Goal: Find contact information: Find contact information

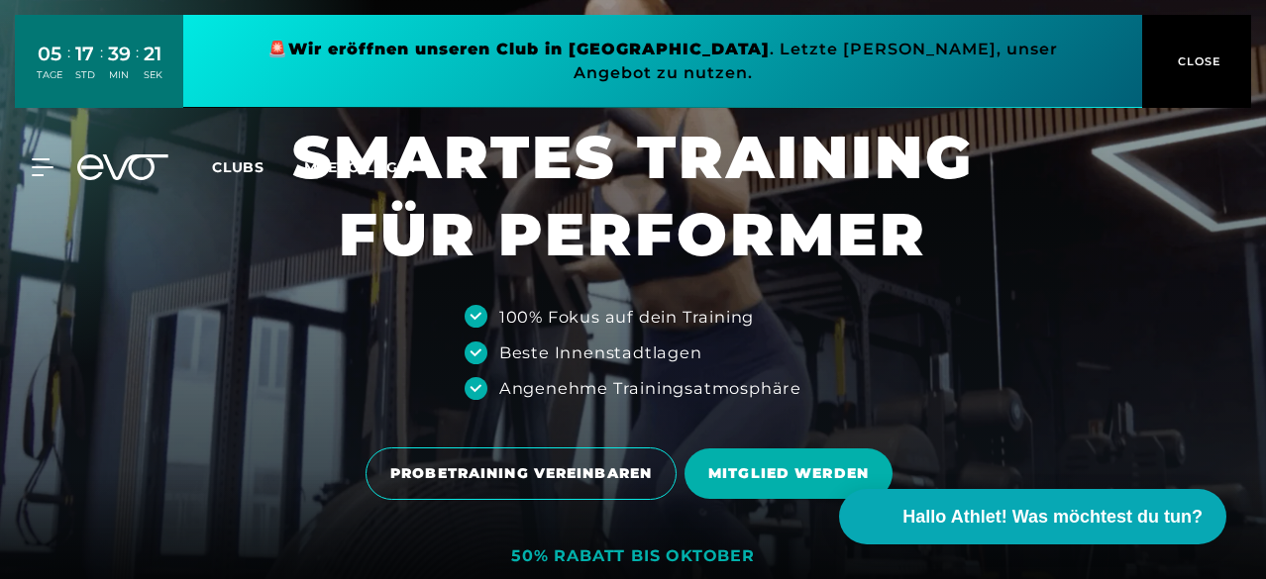
click at [1206, 52] on span "CLOSE" at bounding box center [1197, 61] width 49 height 18
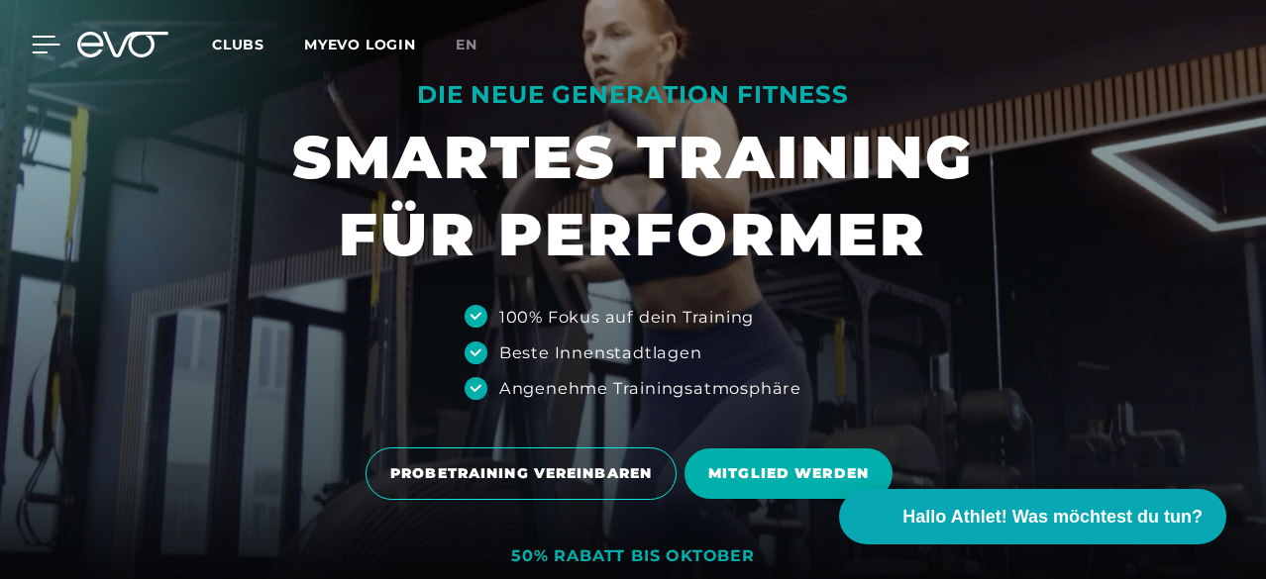
click at [34, 41] on icon at bounding box center [46, 45] width 29 height 18
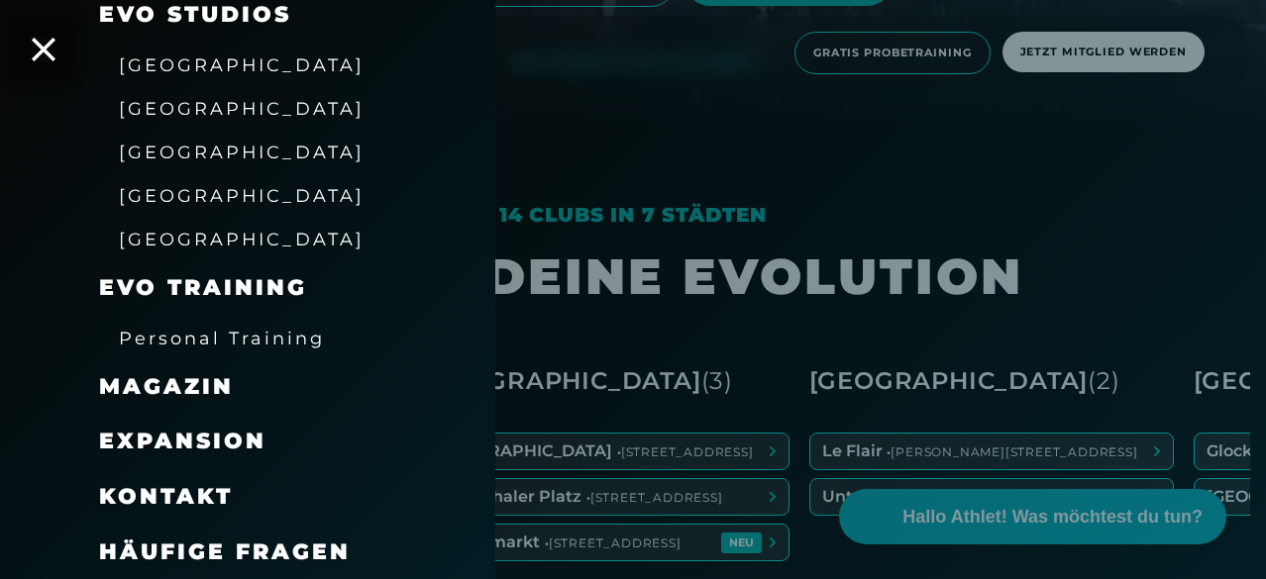
scroll to position [495, 0]
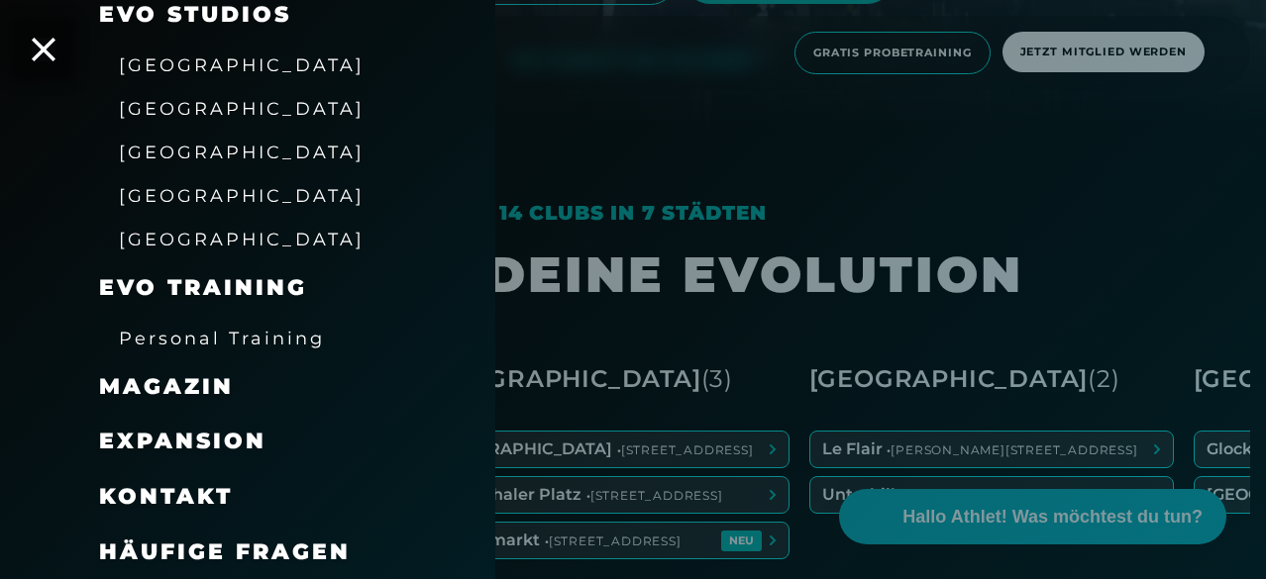
click at [207, 239] on span "[GEOGRAPHIC_DATA]" at bounding box center [242, 239] width 246 height 21
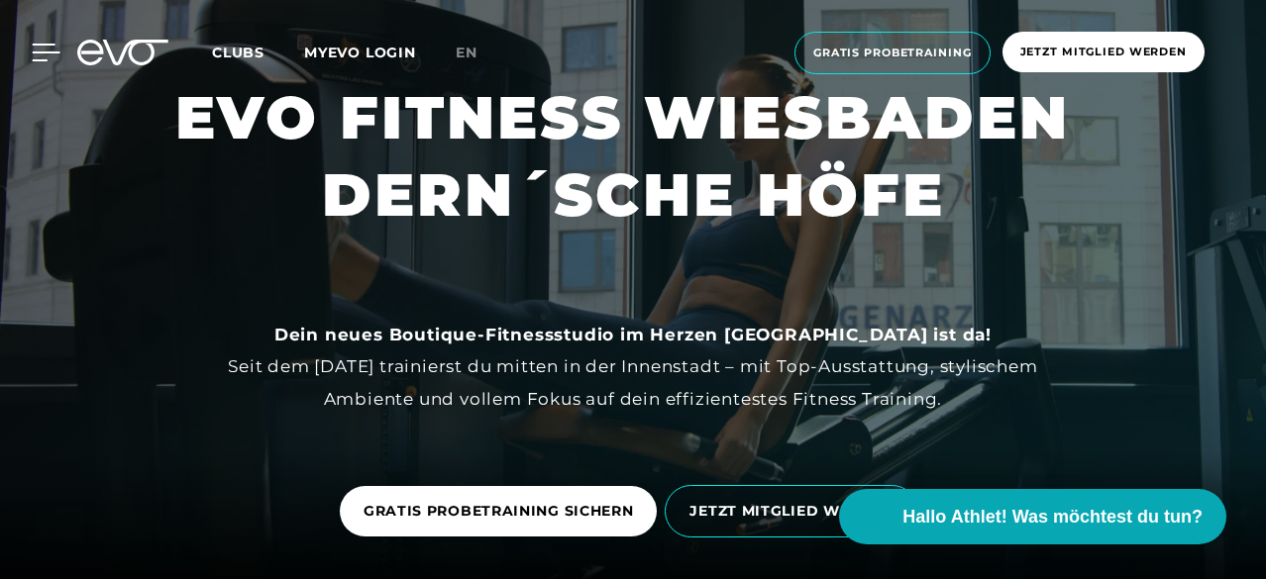
click at [45, 51] on icon at bounding box center [46, 53] width 29 height 18
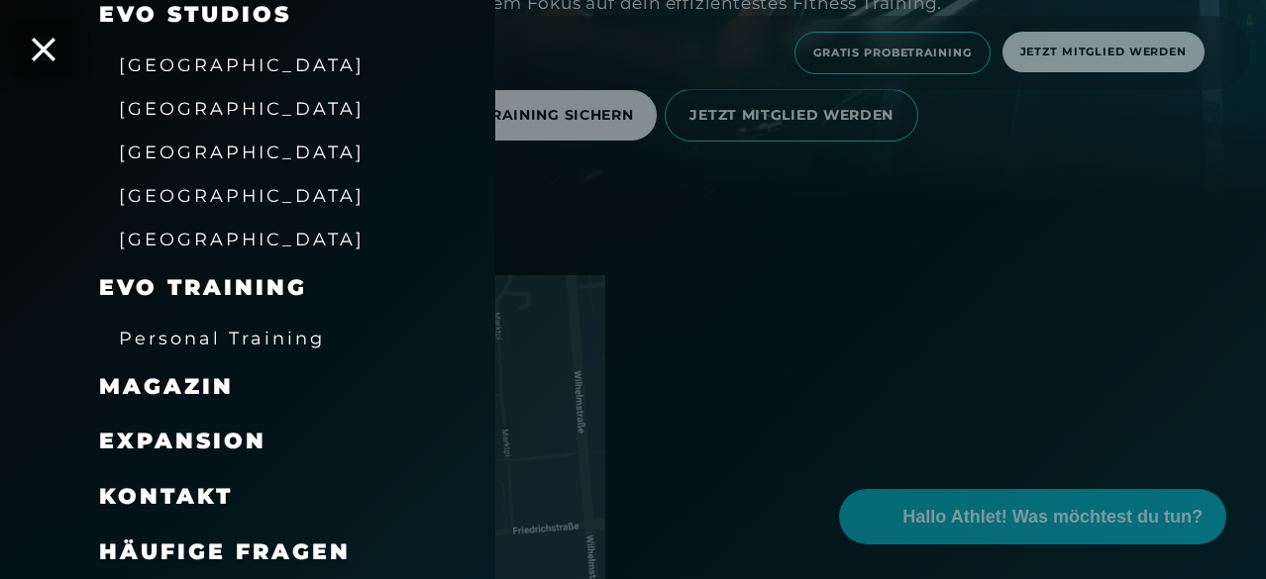
scroll to position [289, 0]
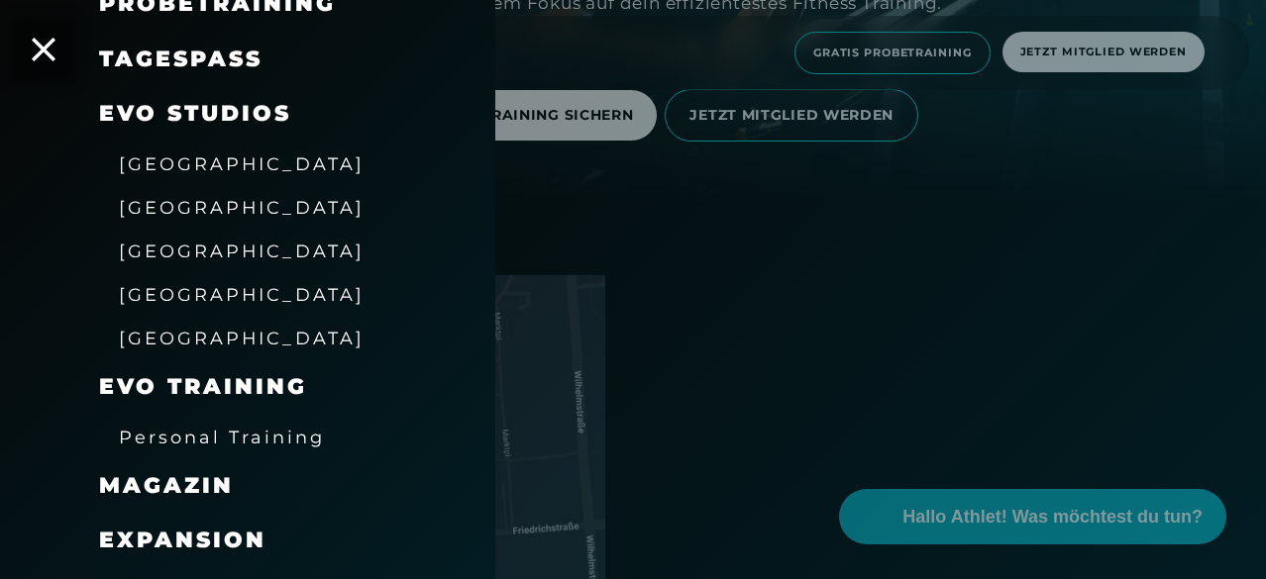
click at [814, 185] on div at bounding box center [633, 289] width 1266 height 579
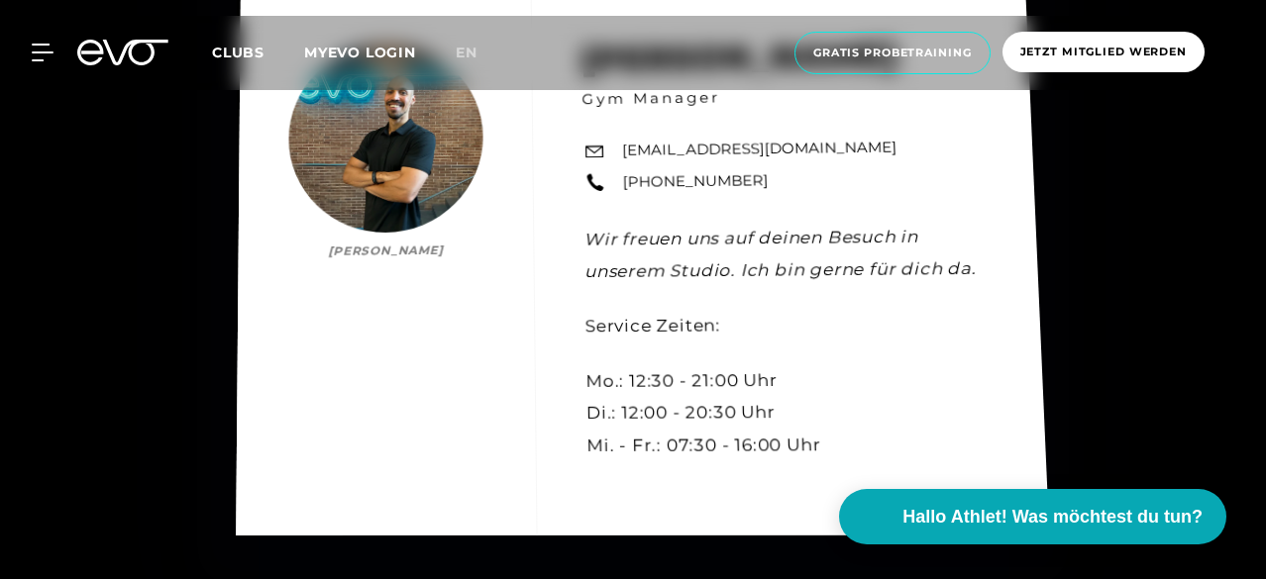
scroll to position [6437, 0]
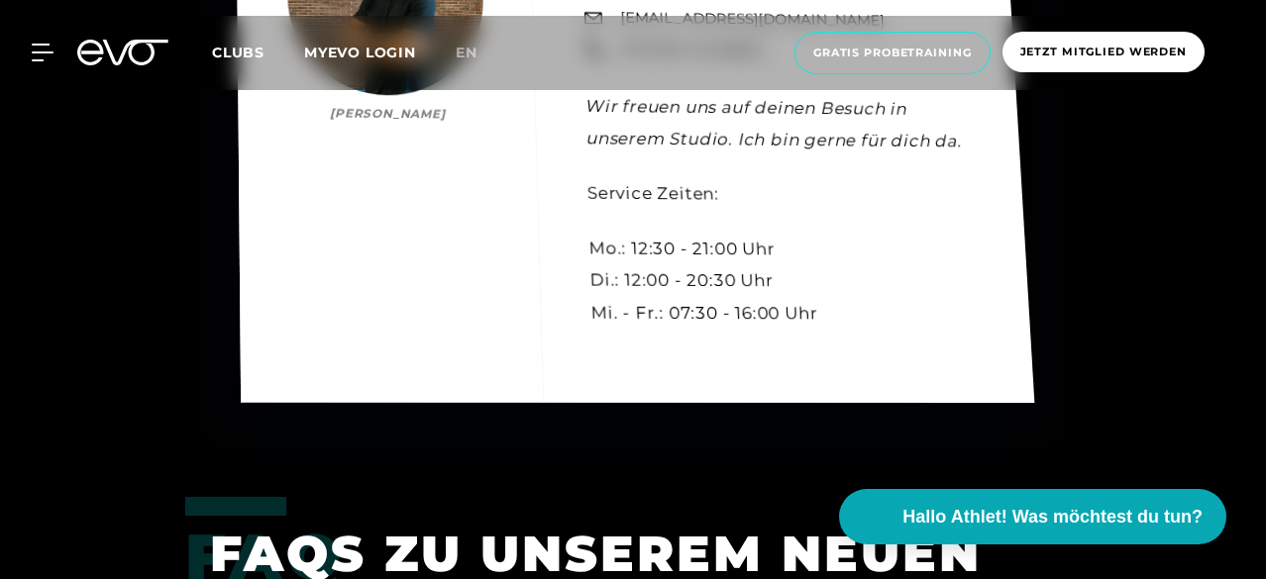
click at [454, 297] on div "[PERSON_NAME] [PERSON_NAME] Gym Manager [EMAIL_ADDRESS][DOMAIN_NAME] [PHONE_NUM…" at bounding box center [635, 128] width 798 height 550
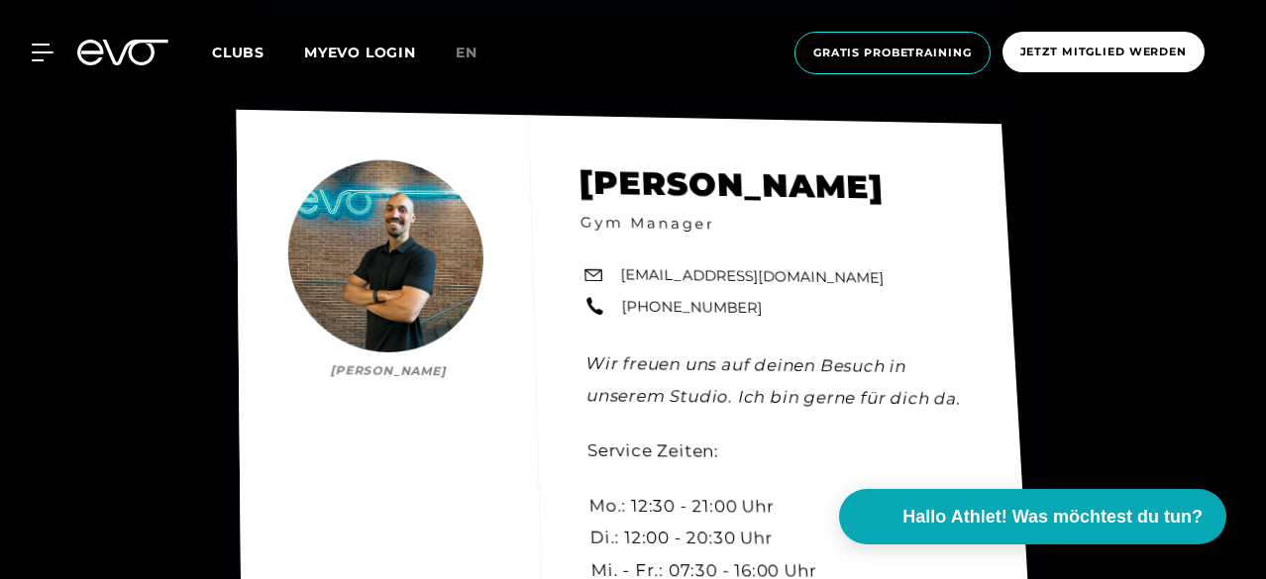
scroll to position [6140, 0]
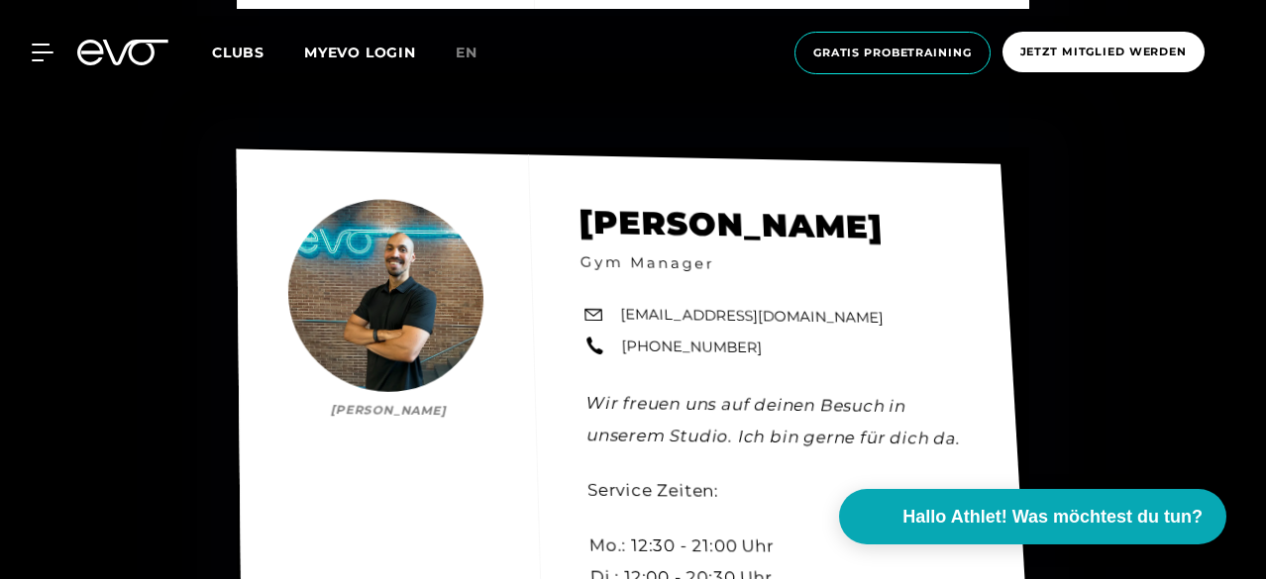
click at [418, 283] on div "[PERSON_NAME] [PERSON_NAME] Gym Manager [EMAIL_ADDRESS][DOMAIN_NAME] [PHONE_NUM…" at bounding box center [634, 425] width 795 height 552
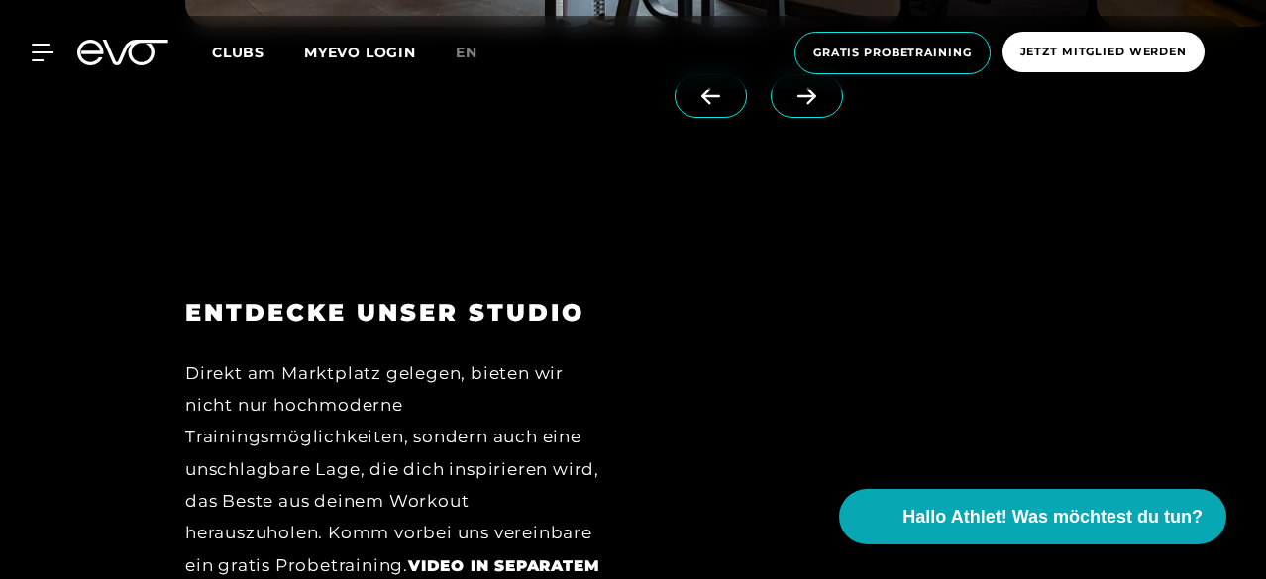
scroll to position [2179, 0]
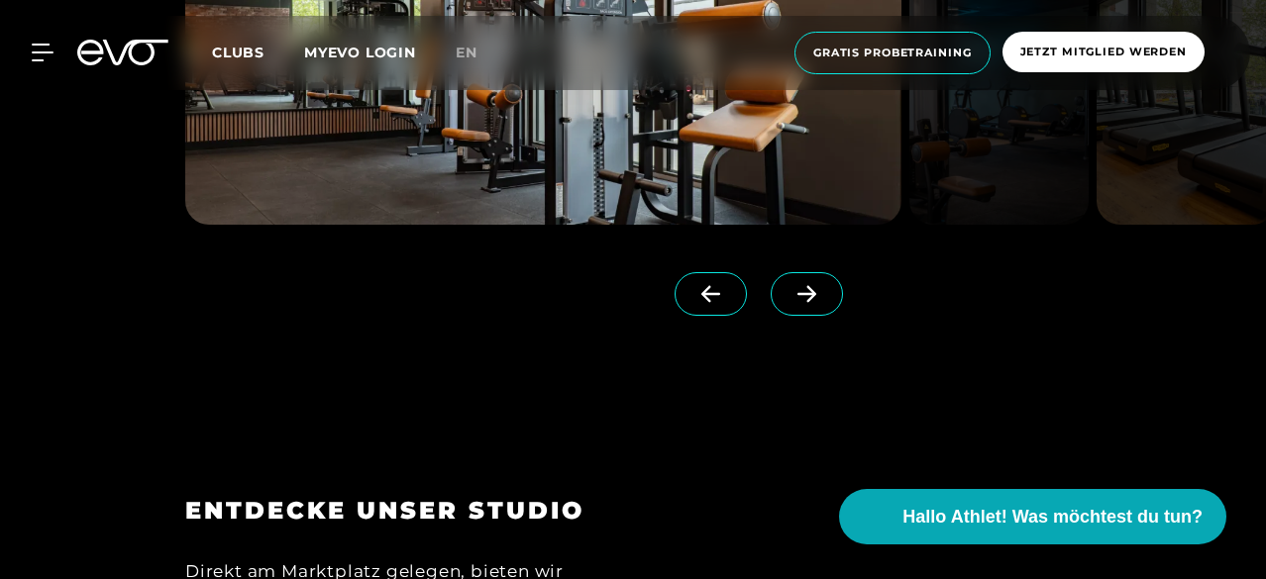
click at [688, 306] on span at bounding box center [710, 294] width 72 height 44
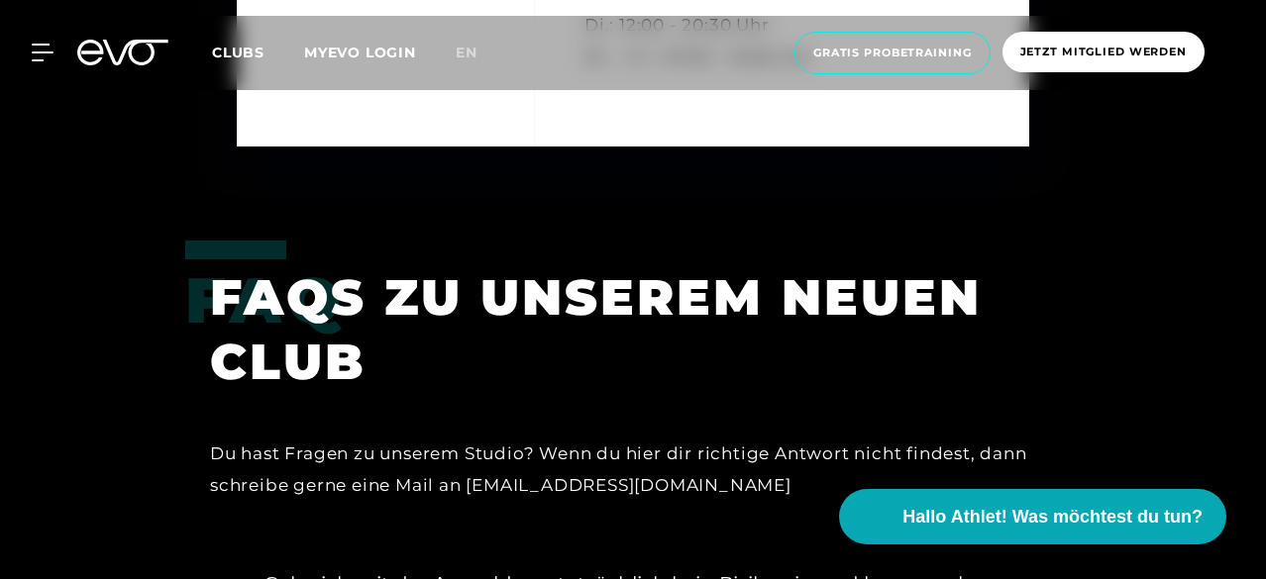
scroll to position [6734, 0]
